Goal: Navigation & Orientation: Find specific page/section

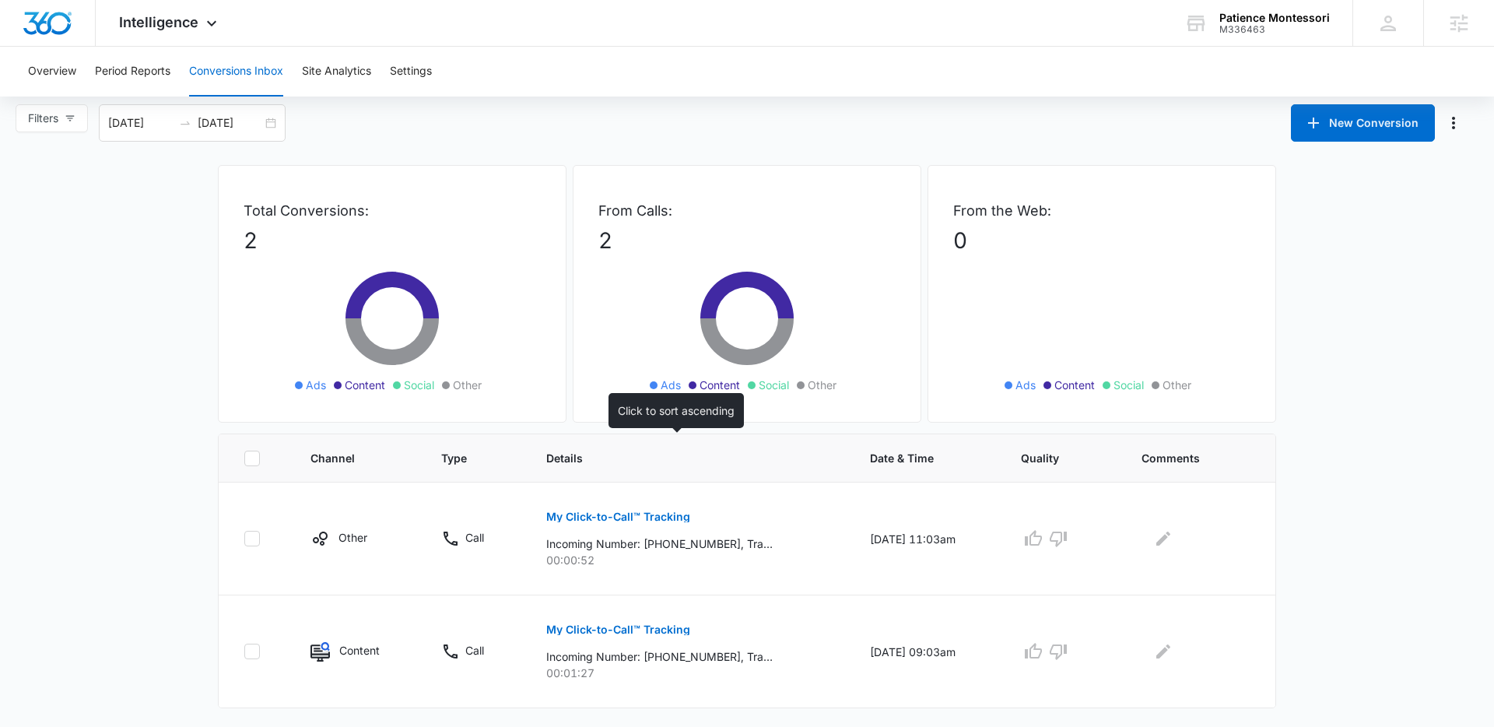
scroll to position [6, 0]
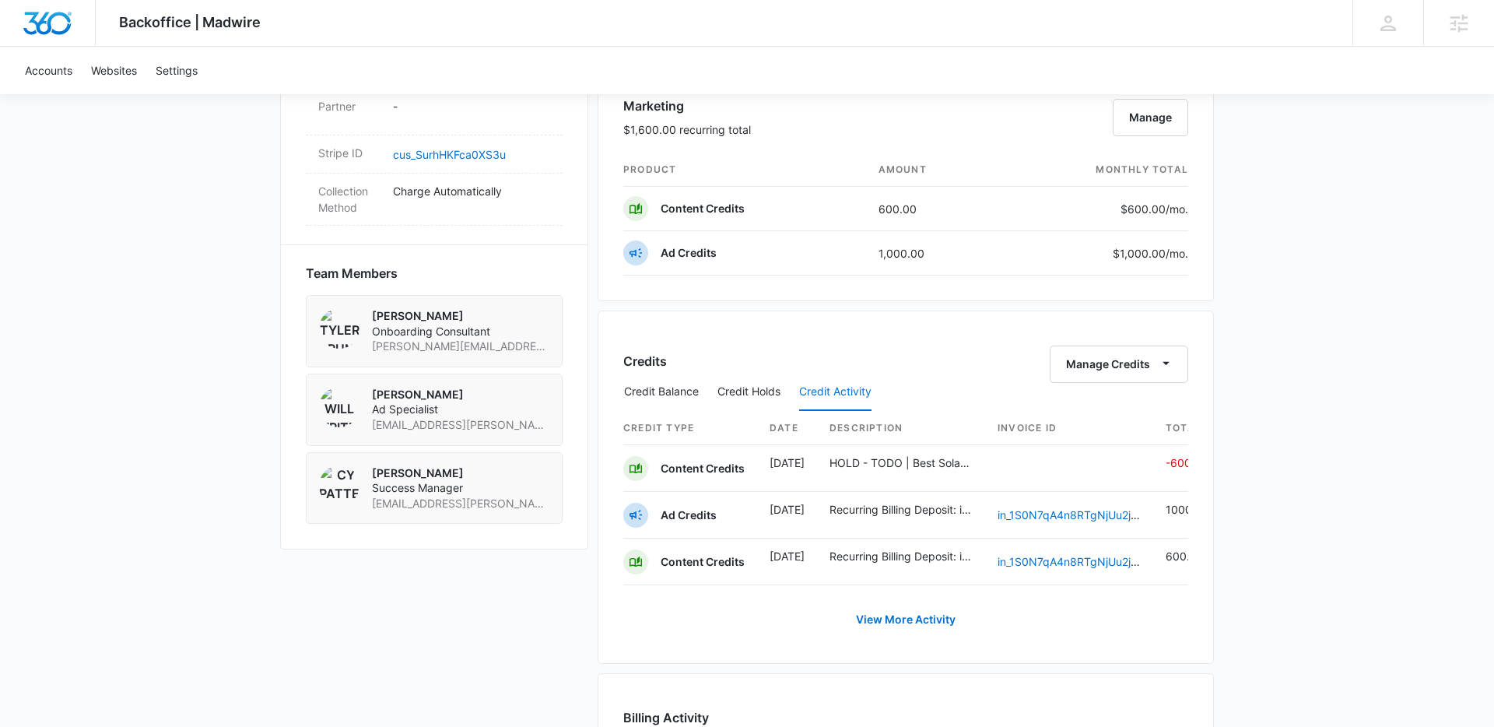
scroll to position [0, 20]
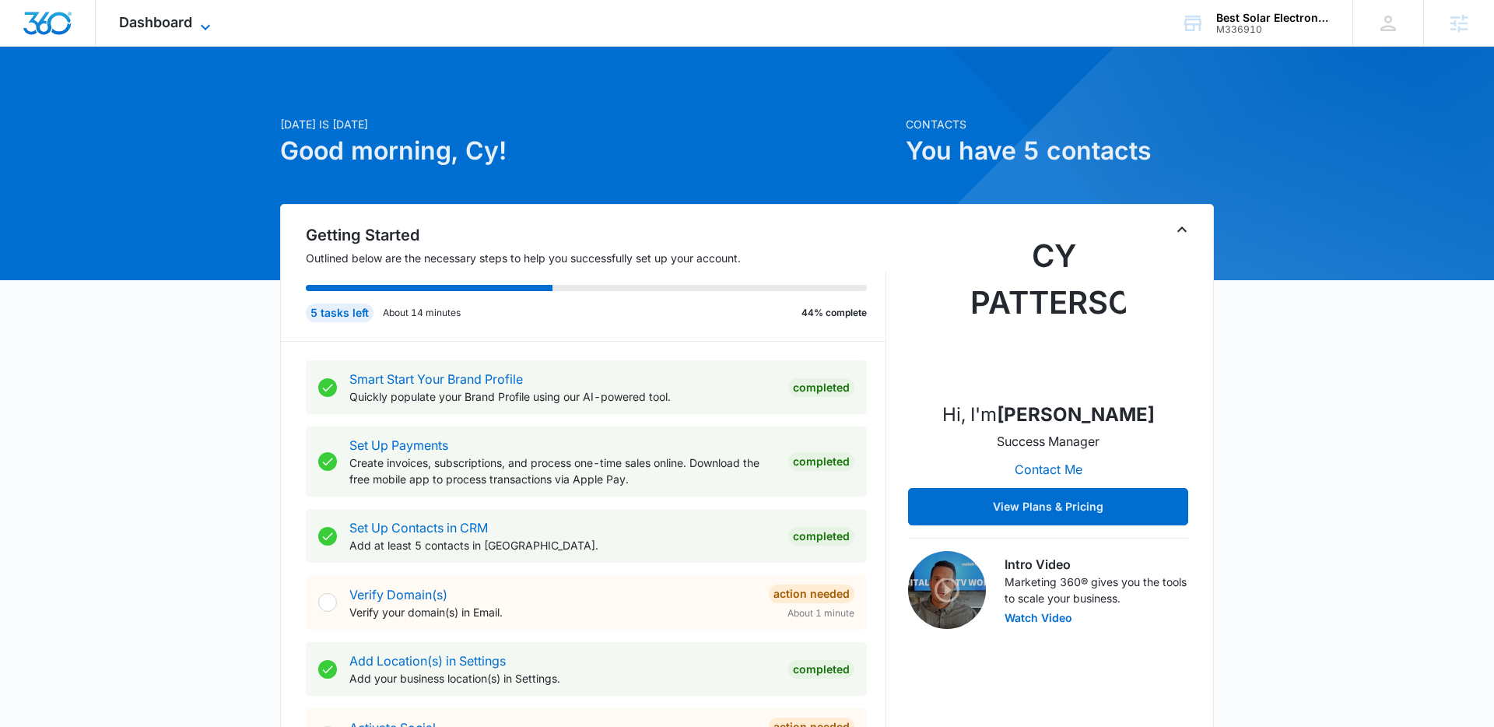
click at [212, 20] on icon at bounding box center [205, 27] width 19 height 19
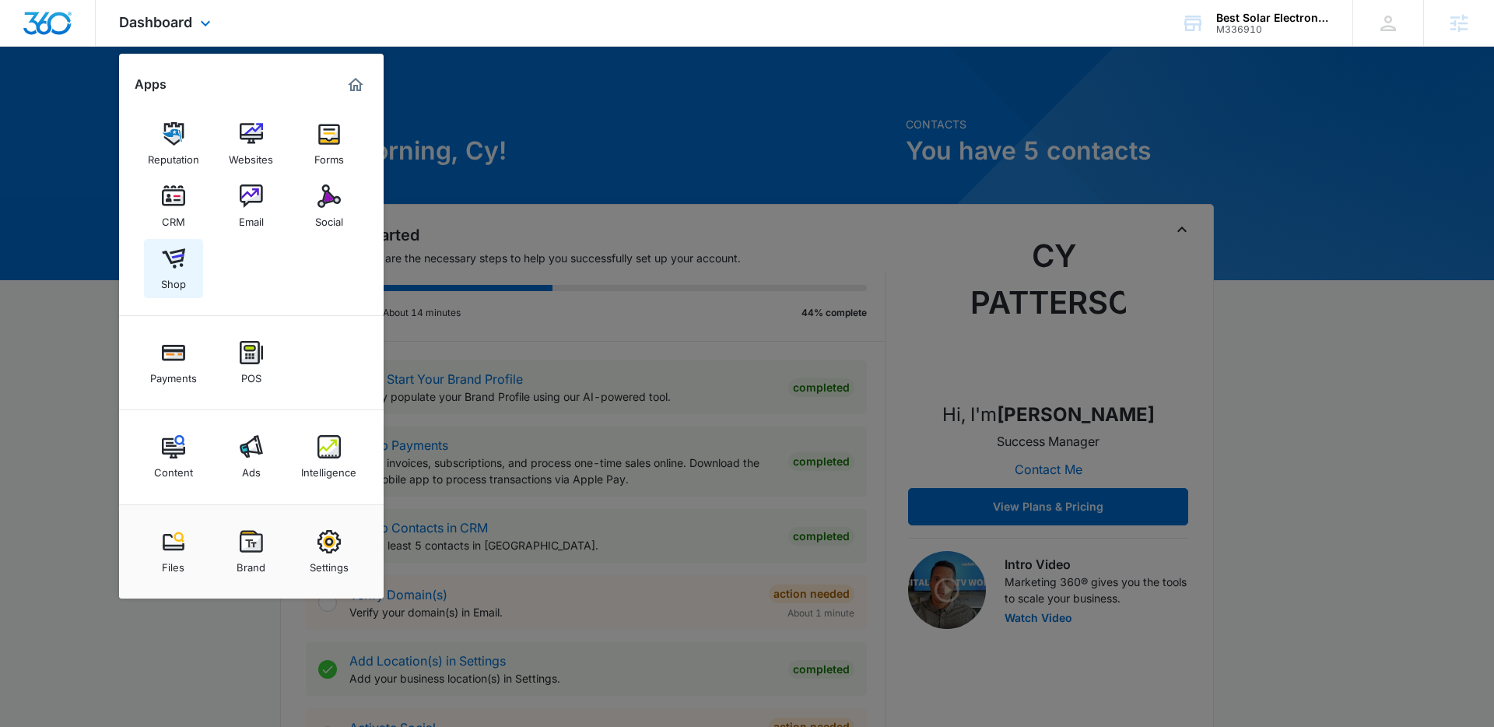
click at [192, 264] on link "Shop" at bounding box center [173, 268] width 59 height 59
